Goal: Navigation & Orientation: Find specific page/section

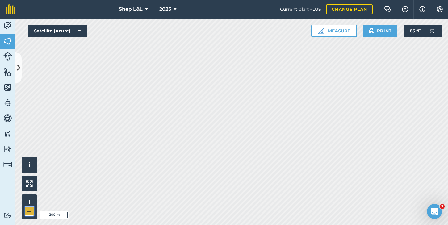
click at [31, 214] on button "–" at bounding box center [29, 211] width 9 height 9
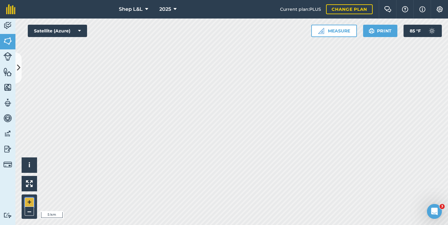
click at [28, 205] on button "+" at bounding box center [29, 202] width 9 height 9
click at [270, 0] on html "Shep L&L 2025 Current plan : PLUS Change plan Farm Chat Help Info Settings Shep…" at bounding box center [224, 112] width 448 height 225
click at [30, 212] on button "–" at bounding box center [29, 211] width 9 height 9
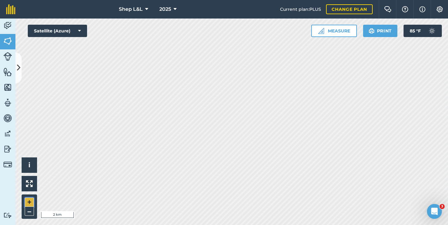
click at [30, 202] on button "+" at bounding box center [29, 202] width 9 height 9
click at [29, 202] on button "+" at bounding box center [29, 202] width 9 height 9
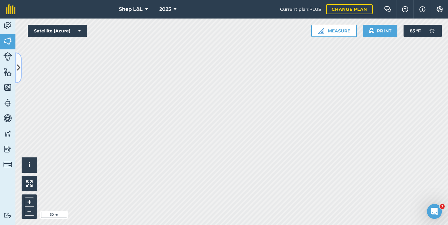
click at [19, 61] on button at bounding box center [18, 67] width 6 height 31
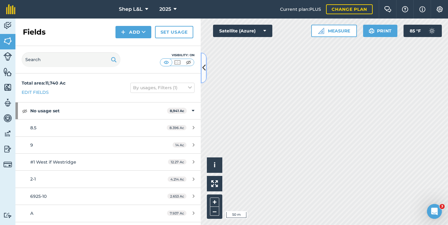
click at [203, 64] on icon at bounding box center [203, 67] width 3 height 11
